Goal: Information Seeking & Learning: Learn about a topic

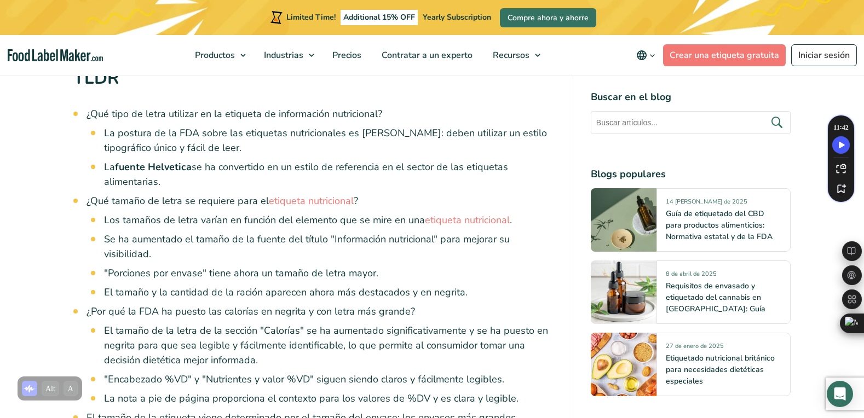
scroll to position [657, 0]
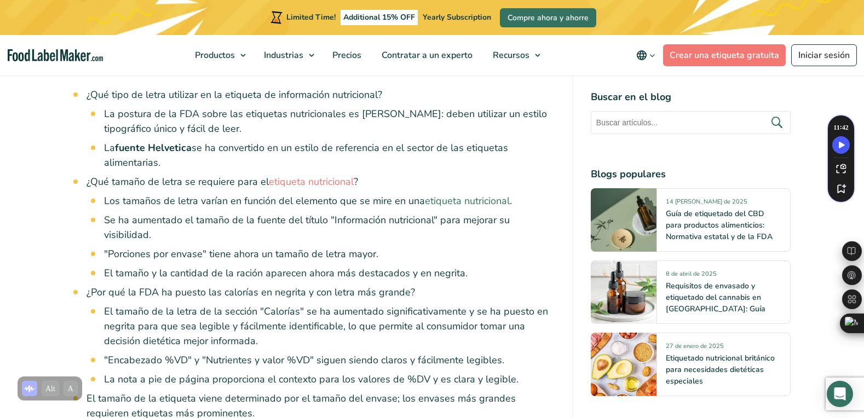
click at [481, 201] on link "etiqueta nutricional" at bounding box center [467, 200] width 85 height 13
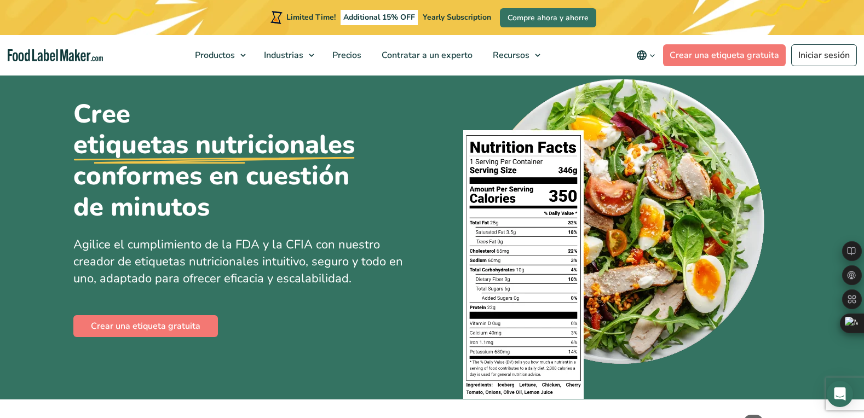
scroll to position [55, 0]
